Goal: Find specific page/section: Find specific page/section

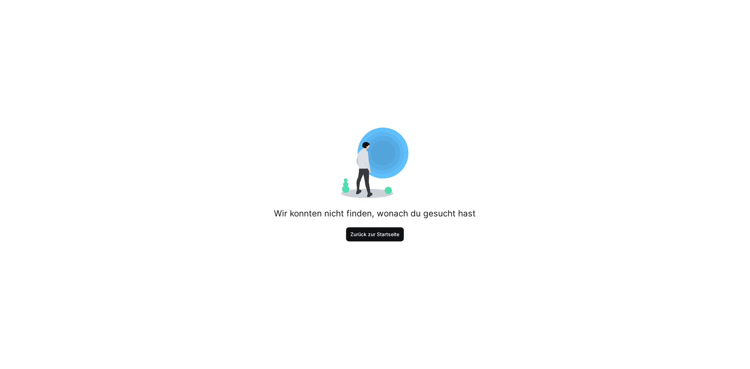
click at [372, 233] on span "Zurück zur Startseite" at bounding box center [375, 234] width 51 height 7
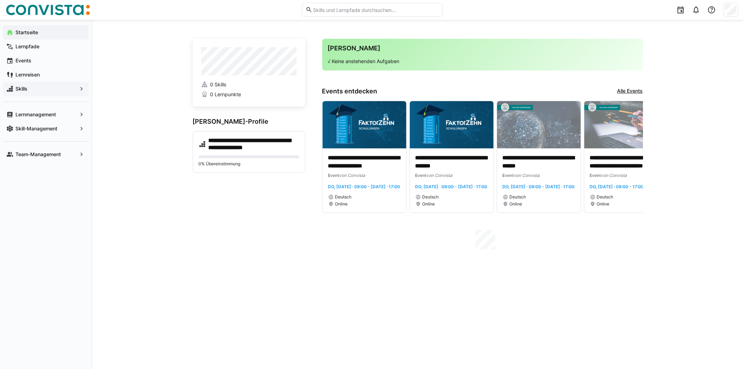
click at [70, 90] on span "Skills" at bounding box center [45, 88] width 63 height 7
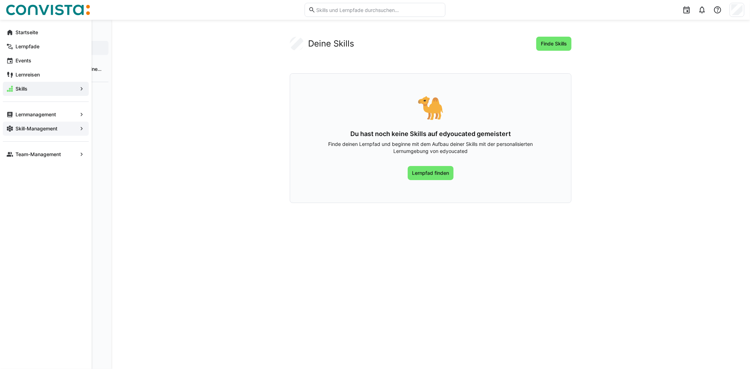
click at [70, 128] on span "Skill-Management" at bounding box center [45, 128] width 63 height 7
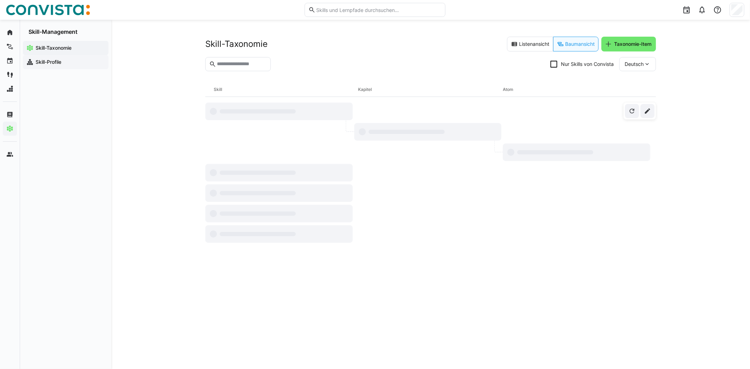
click at [0, 0] on app-navigation-label "Skill-Profile" at bounding box center [0, 0] width 0 height 0
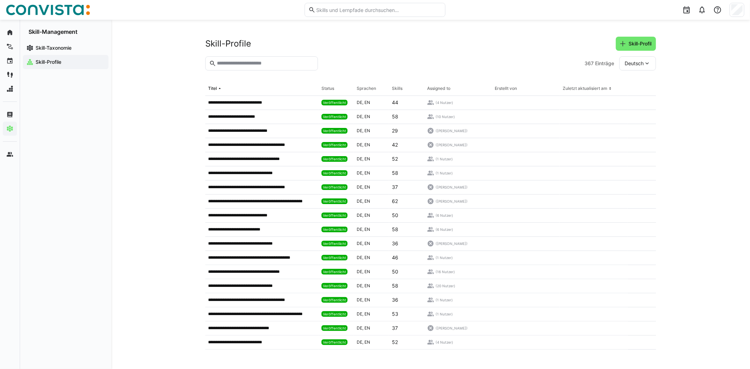
click at [242, 59] on eds-input at bounding box center [261, 63] width 113 height 14
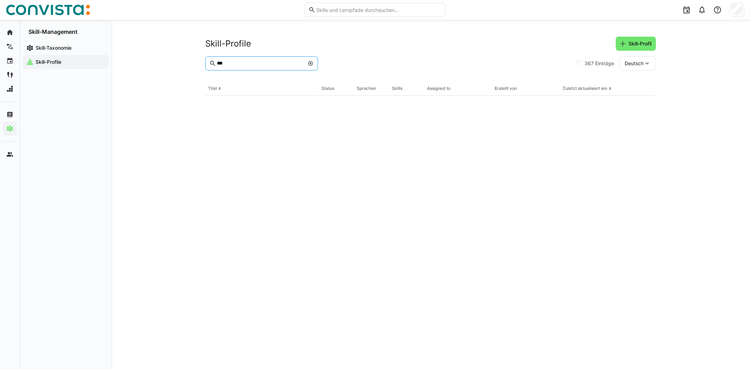
type input "***"
